Goal: Task Accomplishment & Management: Complete application form

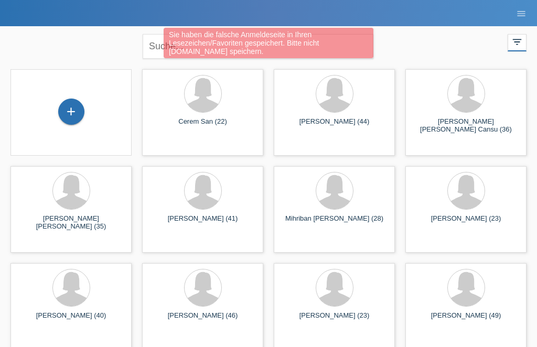
click at [79, 115] on div "+" at bounding box center [71, 112] width 25 height 18
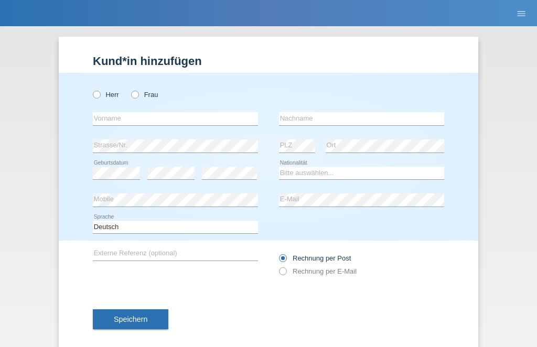
click at [130, 89] on icon at bounding box center [130, 89] width 0 height 0
click at [132, 97] on input "Frau" at bounding box center [134, 94] width 7 height 7
radio input "true"
click at [155, 114] on input "text" at bounding box center [175, 118] width 165 height 13
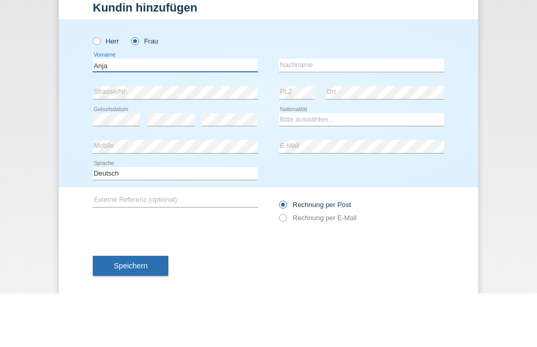
type input "Anja"
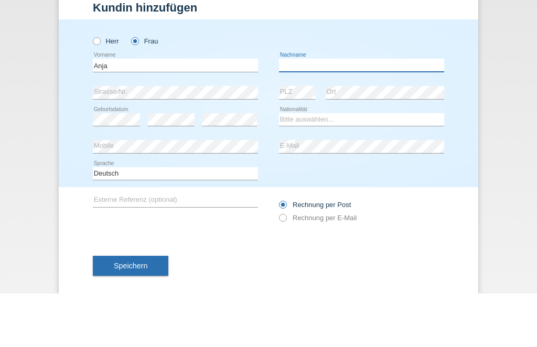
click at [314, 112] on input "text" at bounding box center [361, 118] width 165 height 13
type input "Dräger"
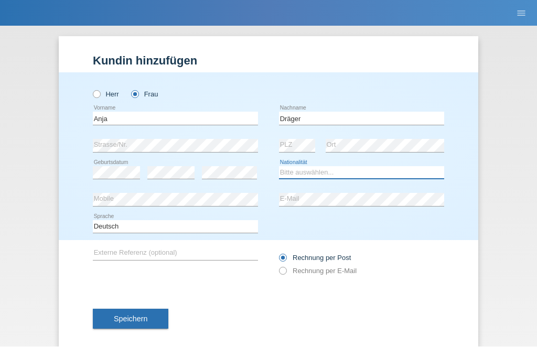
click at [334, 172] on select "Bitte auswählen... Schweiz Deutschland Liechtenstein Österreich ------------ Af…" at bounding box center [361, 173] width 165 height 13
select select "CH"
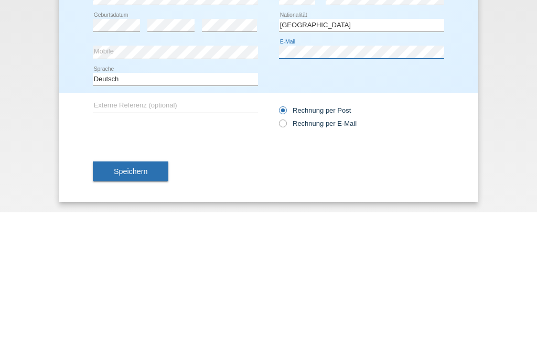
scroll to position [17, 0]
click at [278, 253] on icon at bounding box center [278, 253] width 0 height 0
click at [280, 254] on input "Rechnung per E-Mail" at bounding box center [282, 260] width 7 height 13
radio input "true"
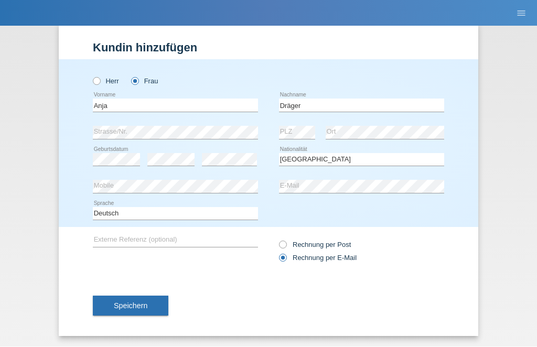
click at [133, 307] on span "Speichern" at bounding box center [131, 306] width 34 height 8
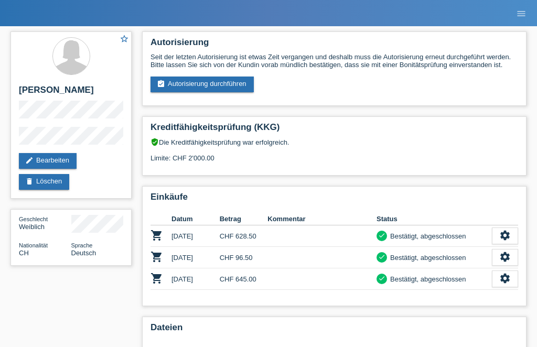
click at [239, 92] on link "assignment_turned_in Autorisierung durchführen" at bounding box center [202, 85] width 103 height 16
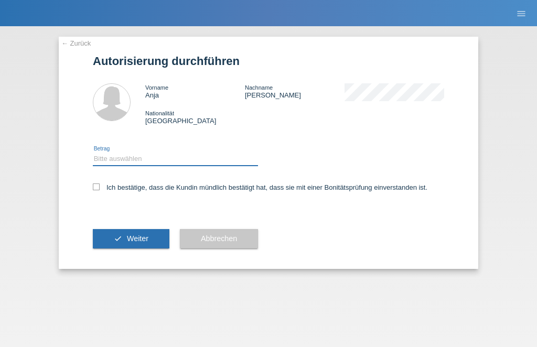
click at [221, 165] on select "Bitte auswählen CHF 1.00 - CHF 499.00 CHF 500.00 - CHF 1'999.00 CHF 2'000.00 - …" at bounding box center [175, 159] width 165 height 13
select select "2"
click at [105, 188] on label "Ich bestätige, dass die Kundin mündlich bestätigt hat, dass sie mit einer Bonit…" at bounding box center [260, 188] width 335 height 8
click at [100, 188] on input "Ich bestätige, dass die Kundin mündlich bestätigt hat, dass sie mit einer Bonit…" at bounding box center [96, 187] width 7 height 7
checkbox input "true"
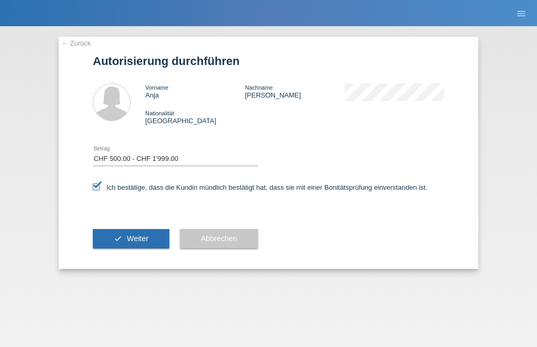
click at [148, 241] on span "Weiter" at bounding box center [138, 239] width 22 height 8
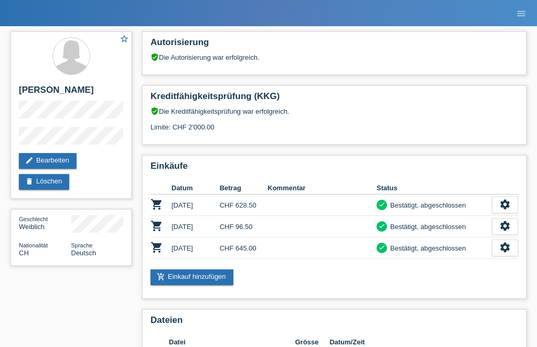
click at [201, 281] on link "add_shopping_cart Einkauf hinzufügen" at bounding box center [192, 278] width 83 height 16
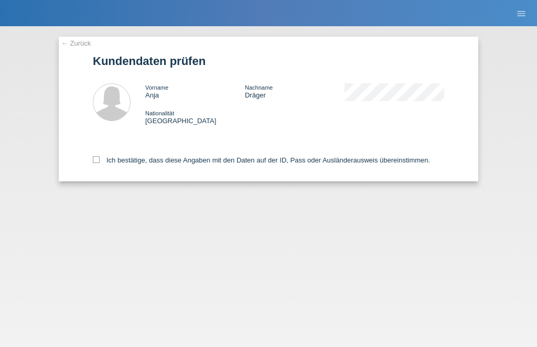
click at [105, 164] on label "Ich bestätige, dass diese Angaben mit den Daten auf der ID, Pass oder Ausländer…" at bounding box center [261, 160] width 337 height 8
click at [100, 163] on input "Ich bestätige, dass diese Angaben mit den Daten auf der ID, Pass oder Ausländer…" at bounding box center [96, 159] width 7 height 7
checkbox input "true"
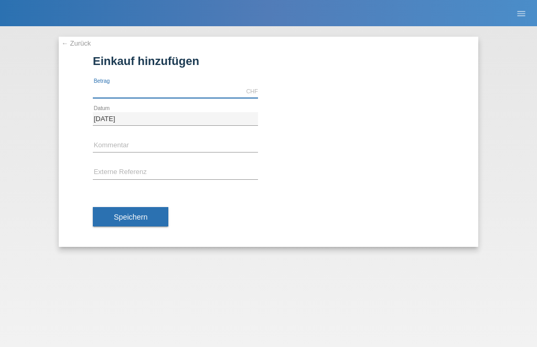
click at [146, 93] on input "text" at bounding box center [175, 91] width 165 height 13
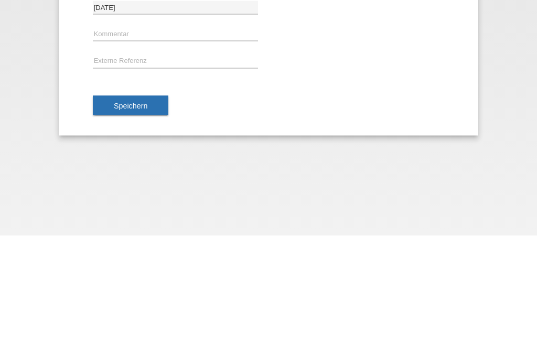
type input "628.50"
click at [136, 213] on span "Speichern" at bounding box center [131, 217] width 34 height 8
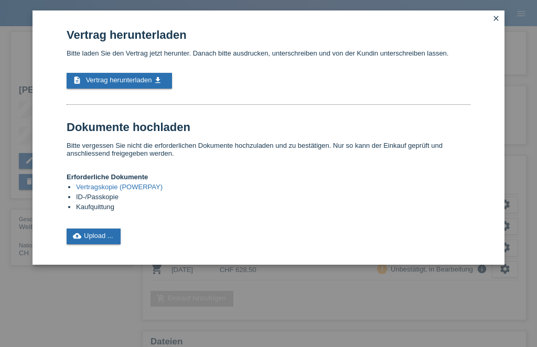
click at [121, 81] on span "Vertrag herunterladen" at bounding box center [119, 80] width 66 height 8
